Goal: Information Seeking & Learning: Understand process/instructions

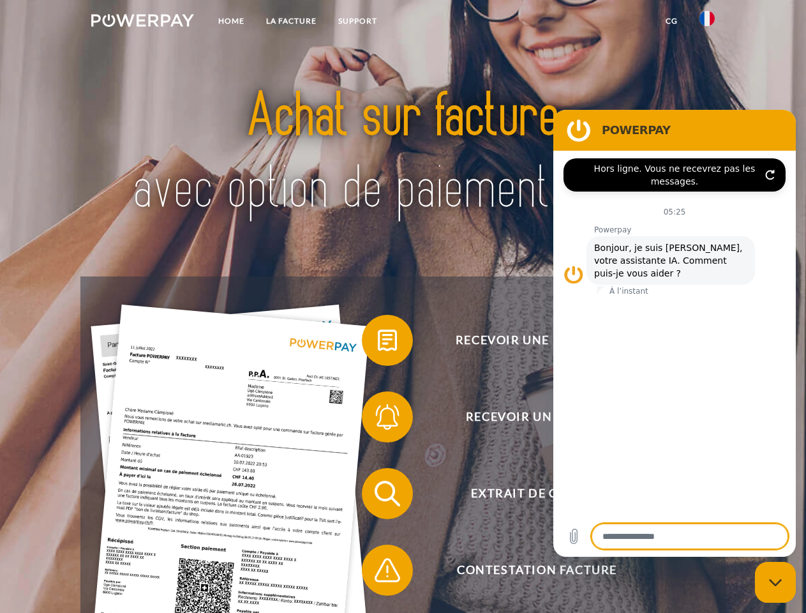
click at [142, 22] on img at bounding box center [142, 20] width 103 height 13
click at [708, 22] on img at bounding box center [707, 18] width 15 height 15
click at [672, 21] on link "CG" at bounding box center [672, 21] width 34 height 23
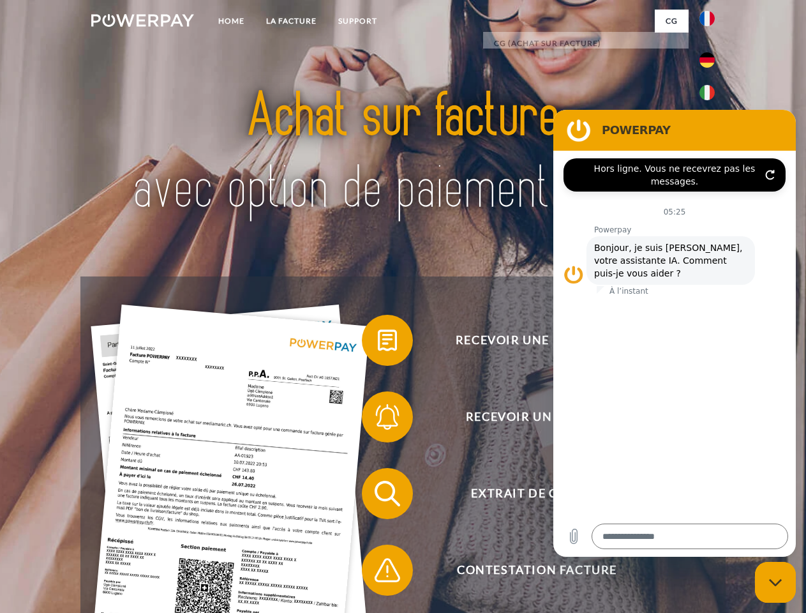
click at [378, 343] on span at bounding box center [369, 340] width 64 height 64
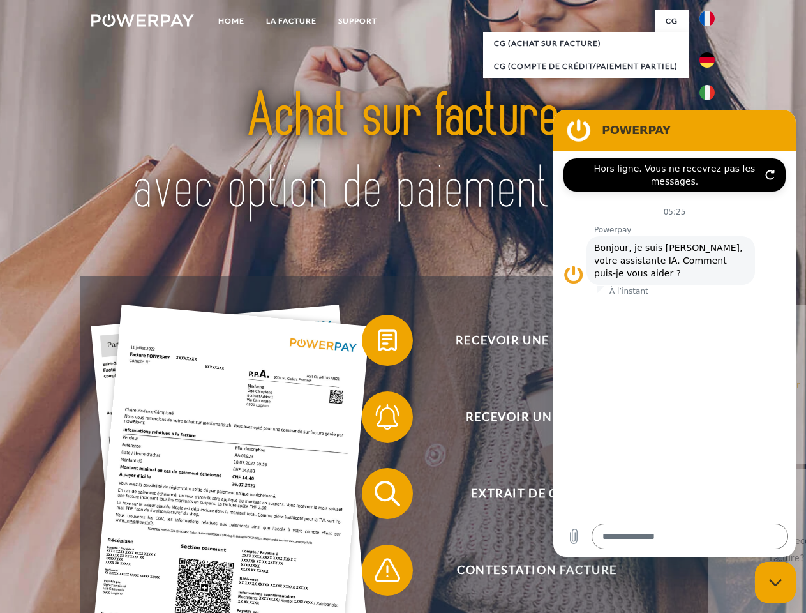
click at [378, 420] on div "Recevoir une facture ? Recevoir un rappel? Extrait de compte retour" at bounding box center [402, 531] width 645 height 511
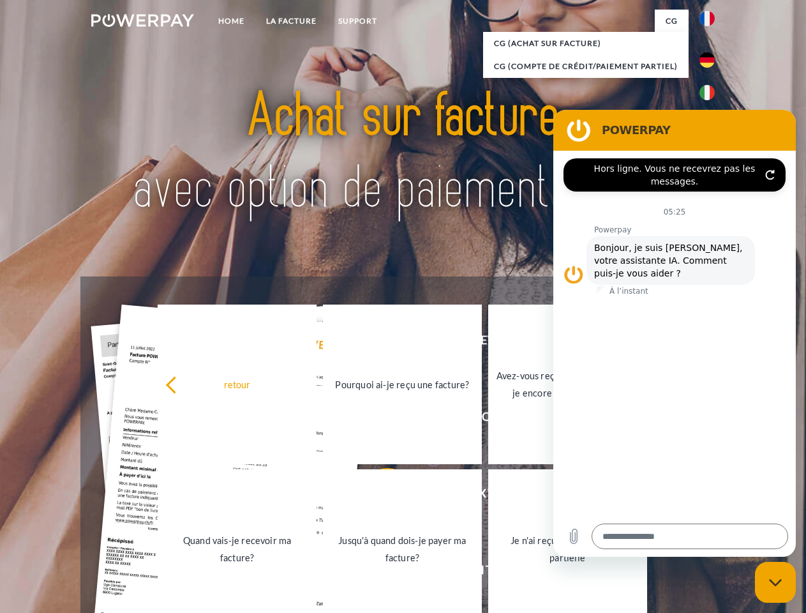
click at [378, 496] on link "Jusqu'à quand dois-je payer ma facture?" at bounding box center [402, 549] width 159 height 160
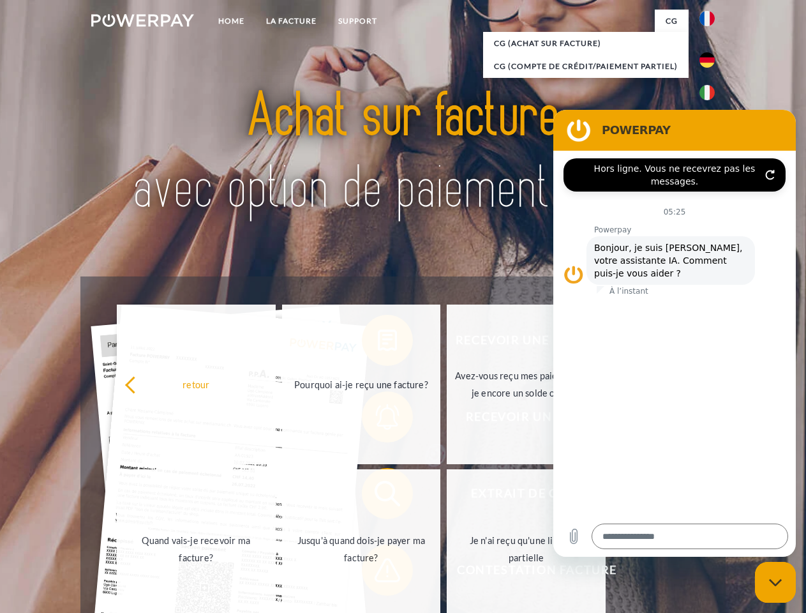
click at [378, 573] on span at bounding box center [369, 570] width 64 height 64
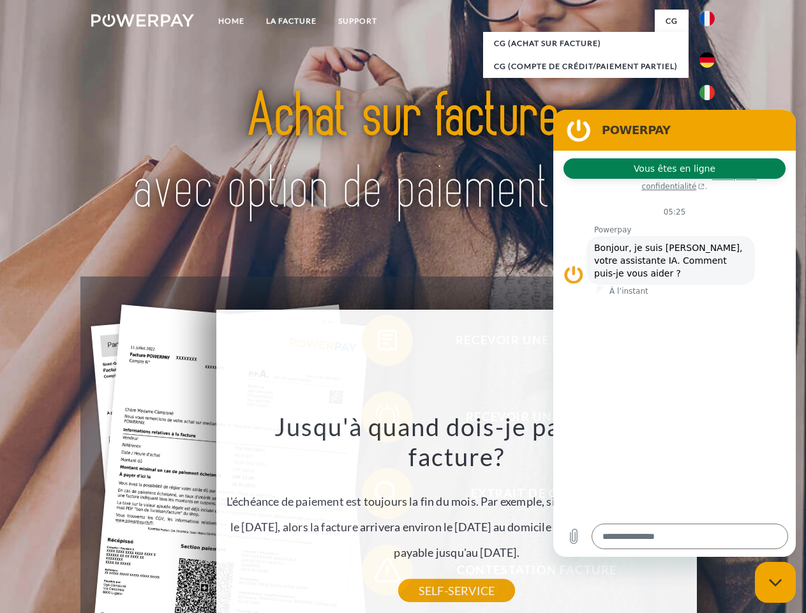
click at [776, 582] on icon "Fermer la fenêtre de messagerie" at bounding box center [775, 583] width 13 height 8
type textarea "*"
